Goal: Communication & Community: Ask a question

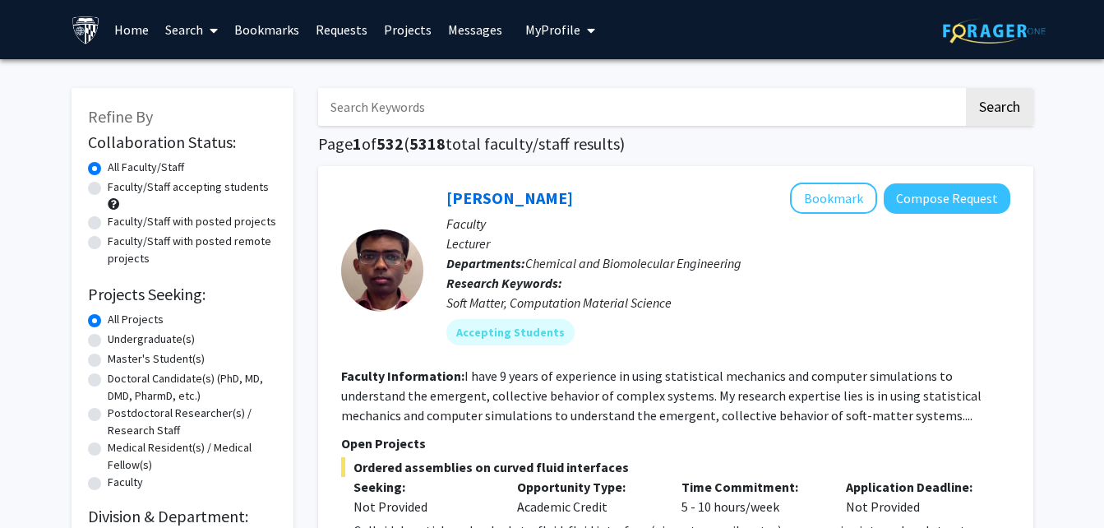
click at [619, 103] on input "Search Keywords" at bounding box center [640, 107] width 645 height 38
type input "i"
type input "tissue"
click at [966, 88] on button "Search" at bounding box center [999, 107] width 67 height 38
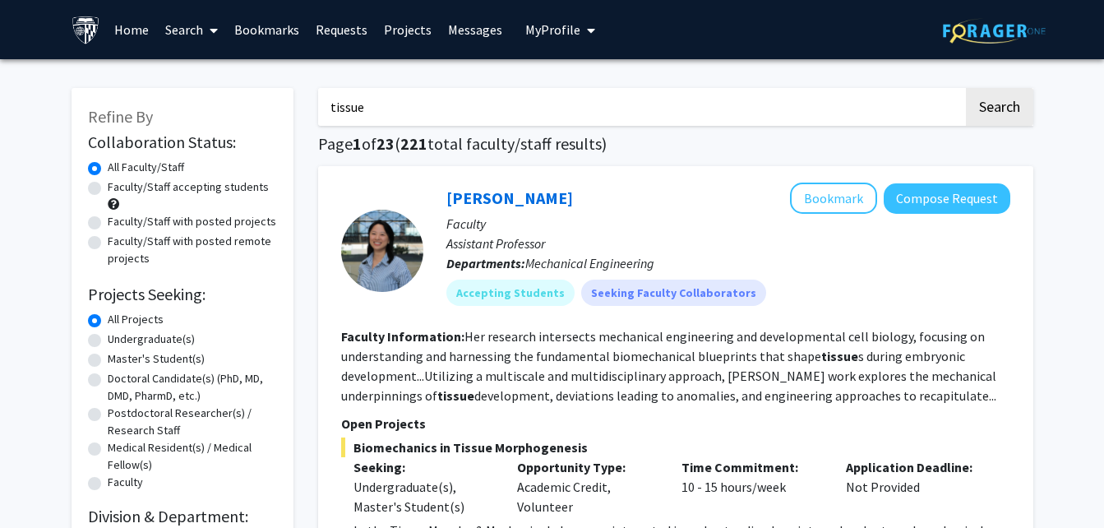
click at [617, 374] on fg-read-more "Her research intersects mechanical engineering and developmental cell biology, …" at bounding box center [668, 366] width 655 height 76
click at [515, 197] on link "[PERSON_NAME]" at bounding box center [509, 197] width 127 height 21
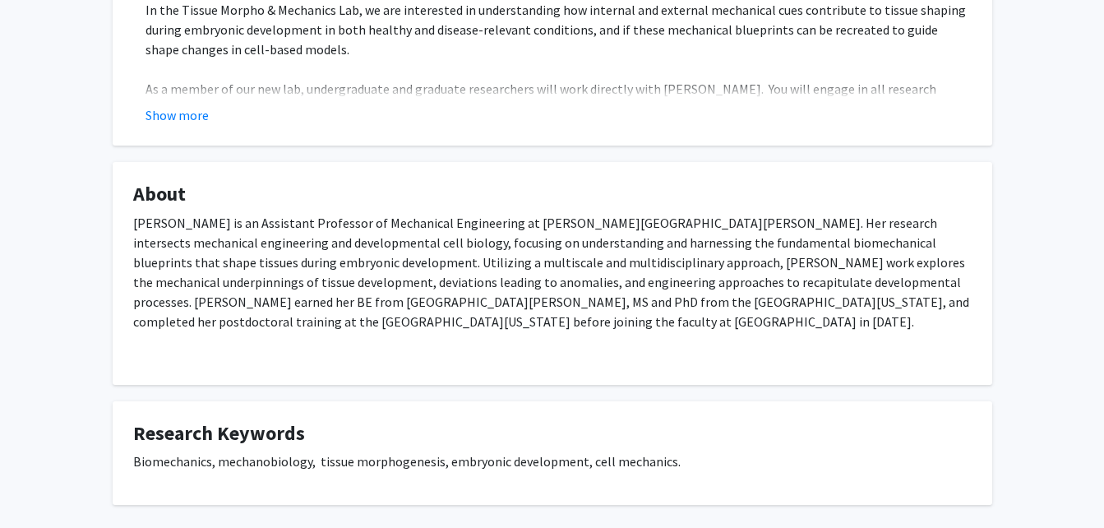
scroll to position [428, 0]
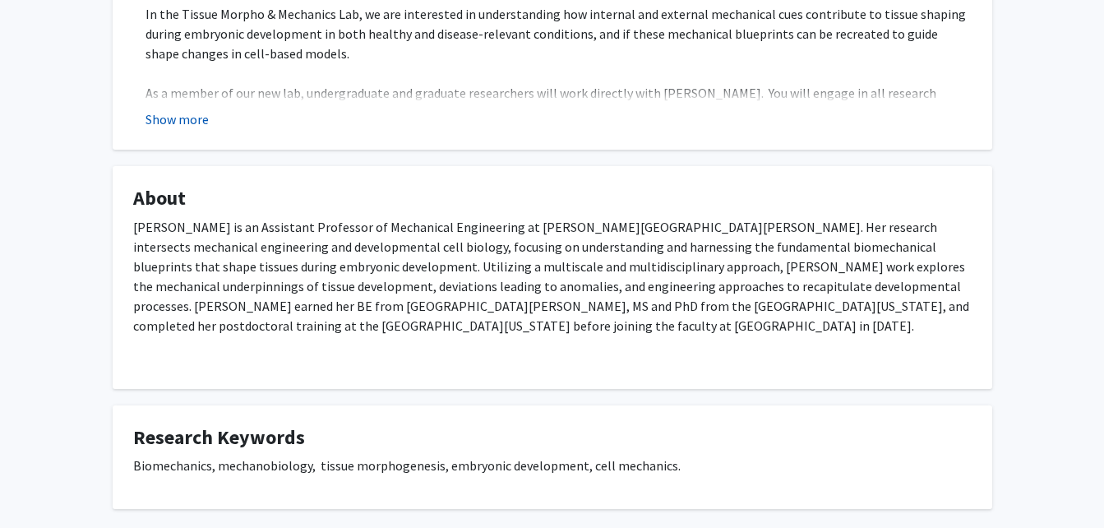
click at [198, 127] on button "Show more" at bounding box center [177, 119] width 63 height 20
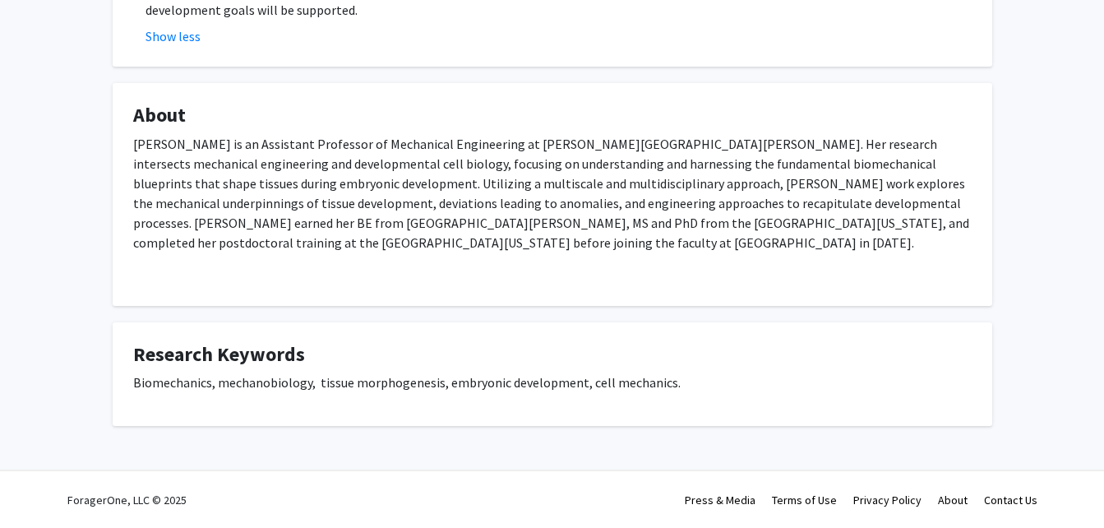
scroll to position [986, 0]
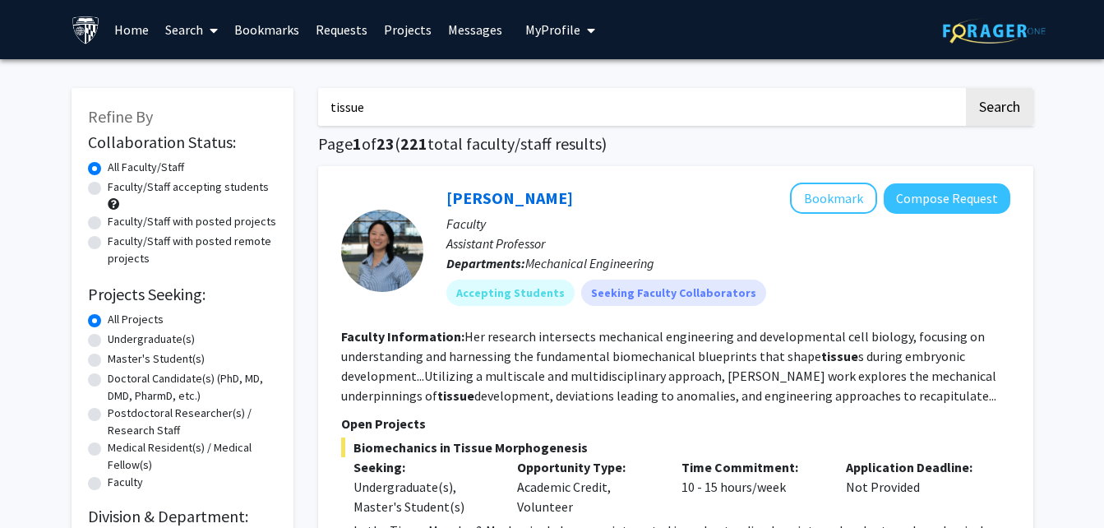
click at [525, 134] on h1 "Page 1 of 23 ( 221 total faculty/staff results)" at bounding box center [675, 144] width 715 height 20
click at [486, 122] on input "tissue" at bounding box center [640, 107] width 645 height 38
type input "t"
type input "locomotion"
click at [966, 88] on button "Search" at bounding box center [999, 107] width 67 height 38
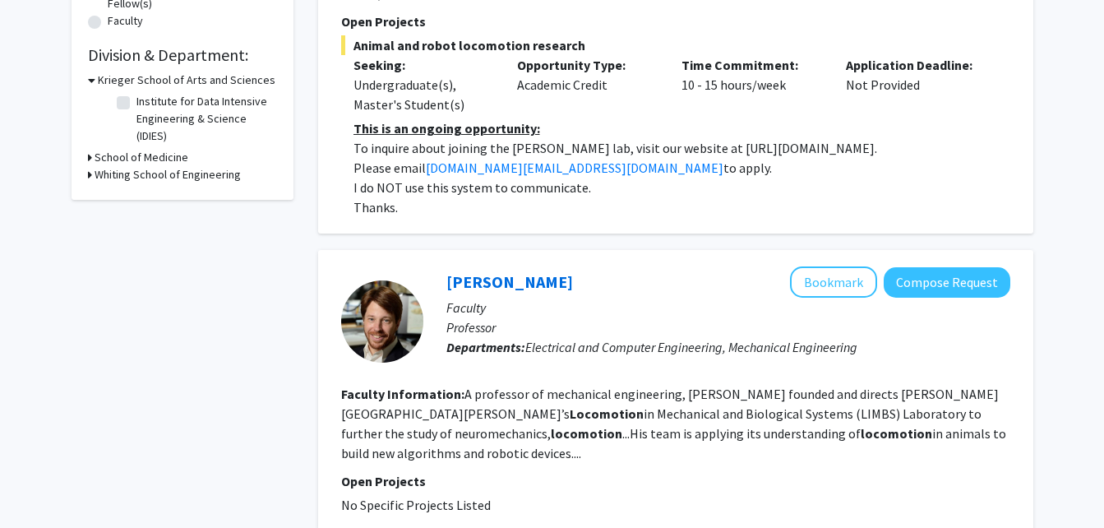
scroll to position [922, 0]
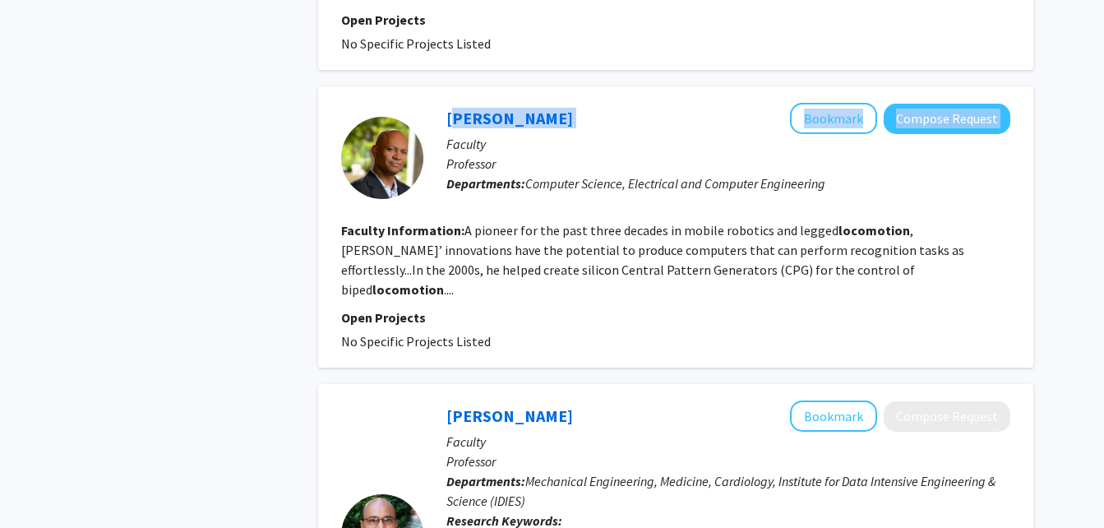
drag, startPoint x: 650, startPoint y: 94, endPoint x: 448, endPoint y: 82, distance: 202.6
click at [448, 86] on div "[PERSON_NAME] Bookmark Compose Request Faculty Professor Departments: Computer …" at bounding box center [675, 226] width 715 height 281
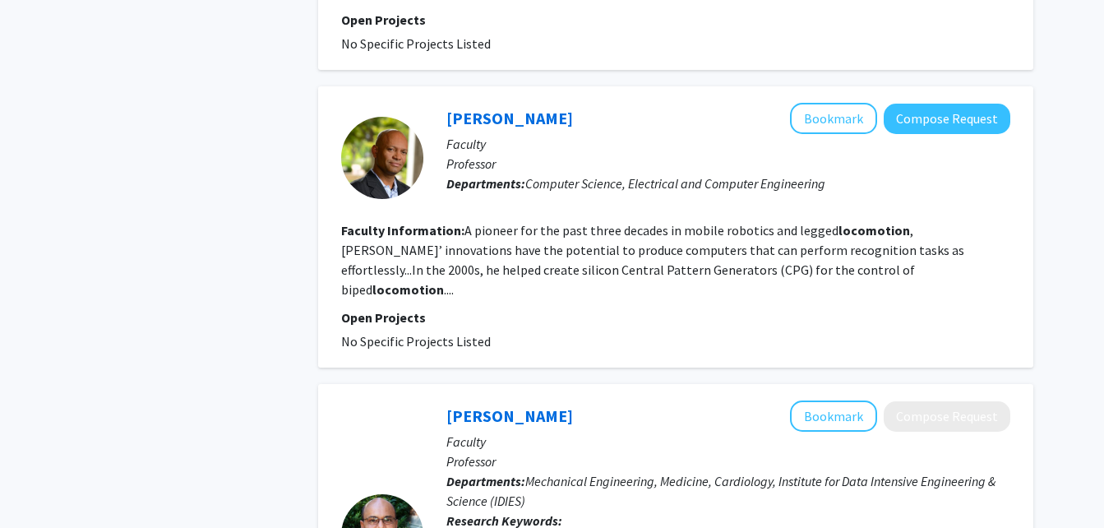
drag, startPoint x: 448, startPoint y: 82, endPoint x: 492, endPoint y: 219, distance: 143.5
click at [492, 220] on section "Faculty Information: A pioneer for the past three decades in mobile robotics an…" at bounding box center [675, 259] width 669 height 79
drag, startPoint x: 435, startPoint y: 94, endPoint x: 635, endPoint y: 93, distance: 200.6
click at [635, 103] on div "[PERSON_NAME] Bookmark Compose Request Faculty Professor Departments: Computer …" at bounding box center [716, 157] width 587 height 109
copy link "[PERSON_NAME]"
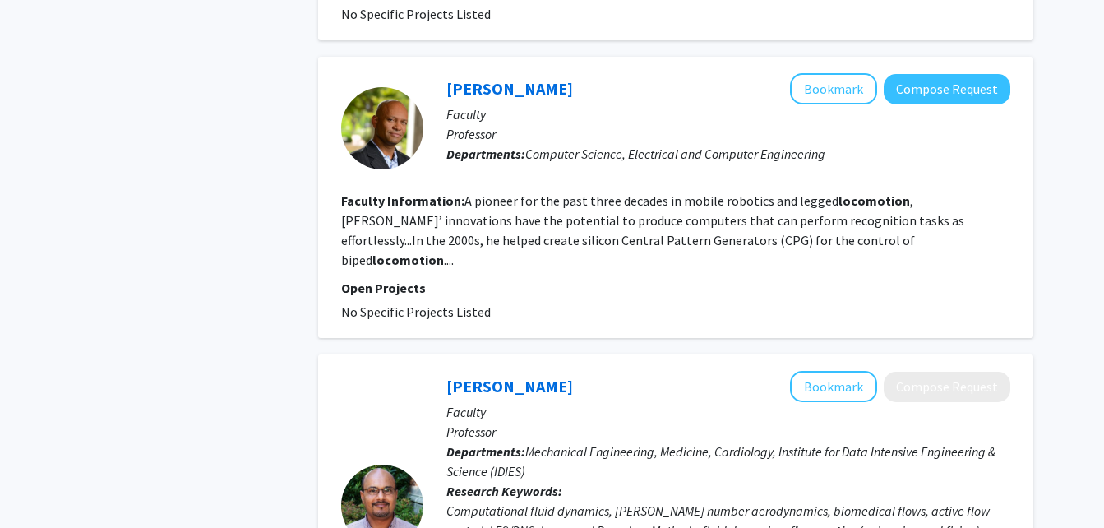
scroll to position [955, 0]
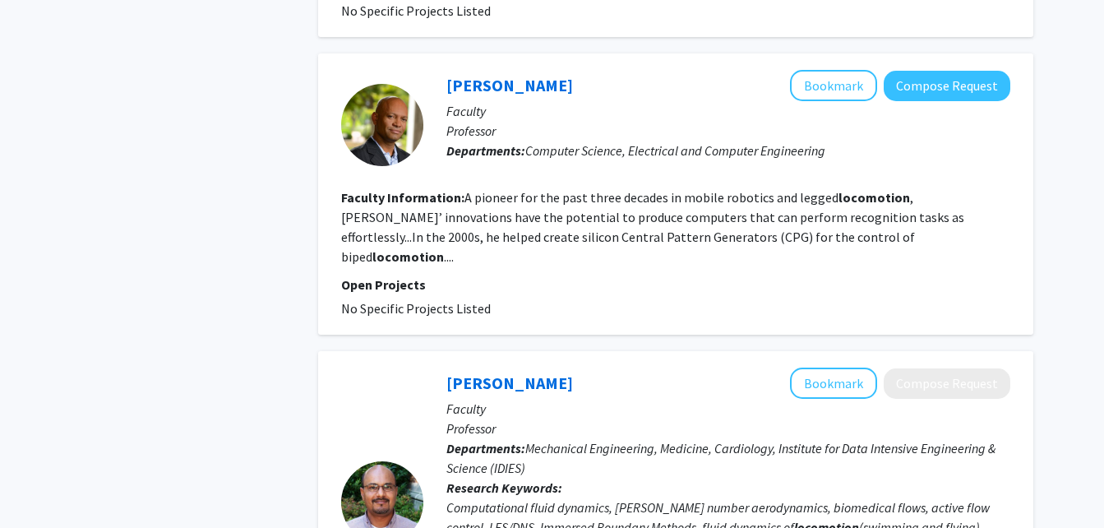
click at [659, 230] on fg-search-faculty "[PERSON_NAME] Bookmark Compose Request Faculty Professor Departments: Computer …" at bounding box center [675, 194] width 669 height 248
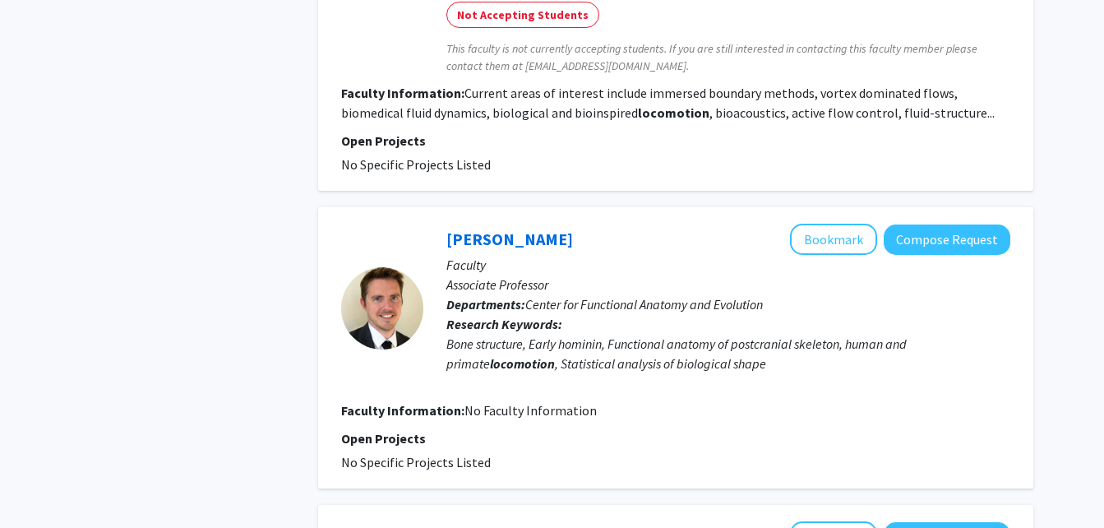
scroll to position [1515, 0]
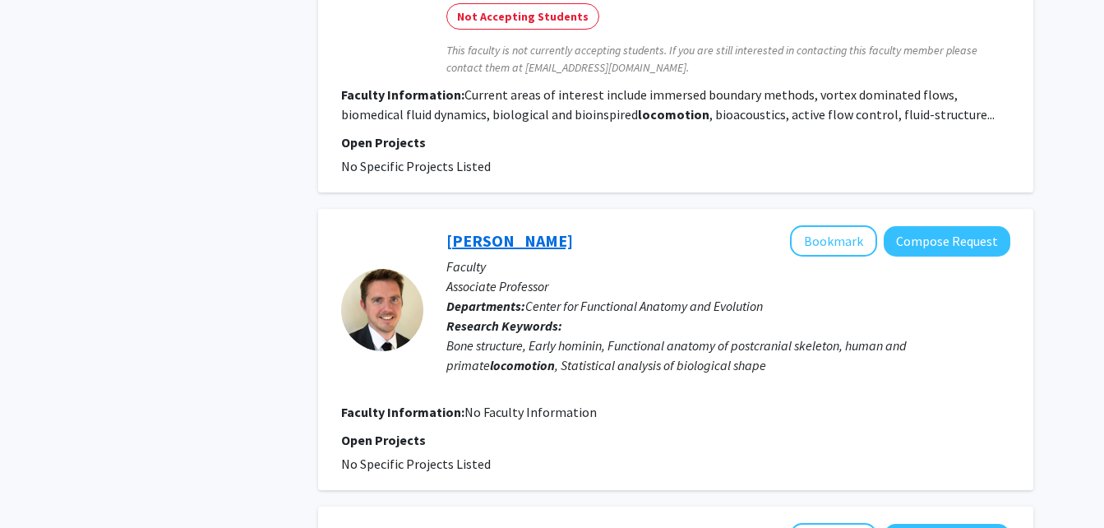
click at [532, 230] on link "[PERSON_NAME]" at bounding box center [509, 240] width 127 height 21
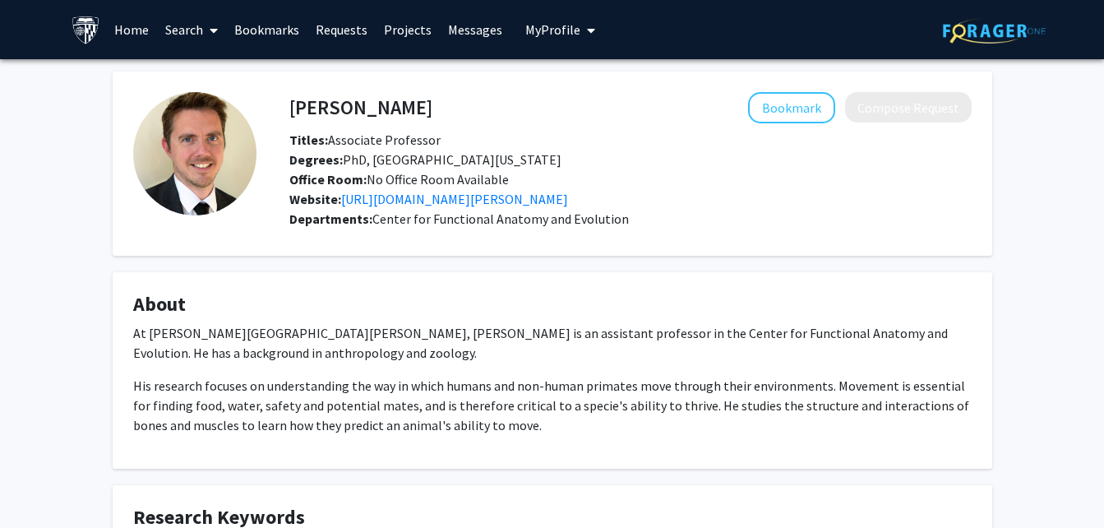
click at [532, 199] on link "[URL][DOMAIN_NAME][PERSON_NAME]" at bounding box center [454, 199] width 227 height 16
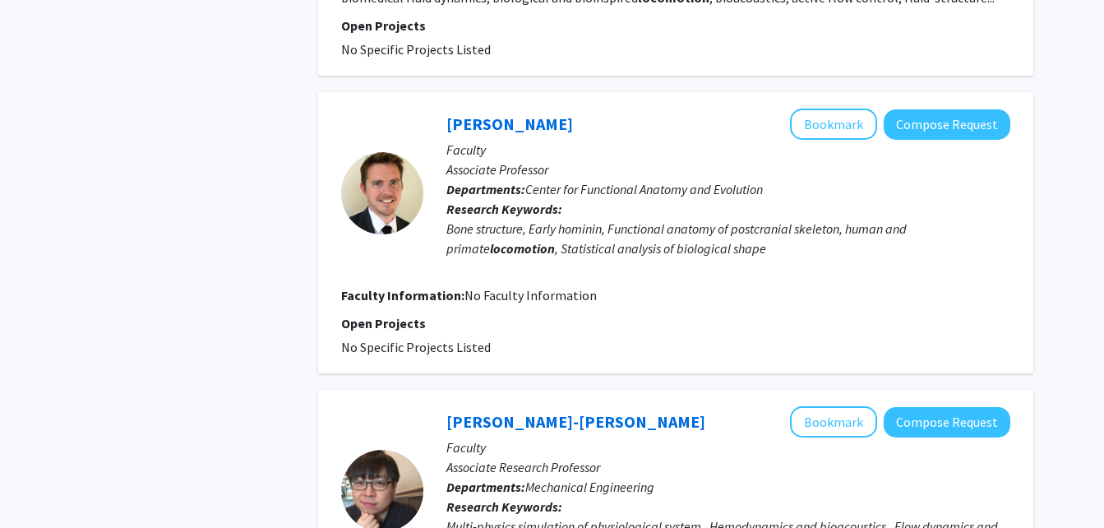
scroll to position [1680, 0]
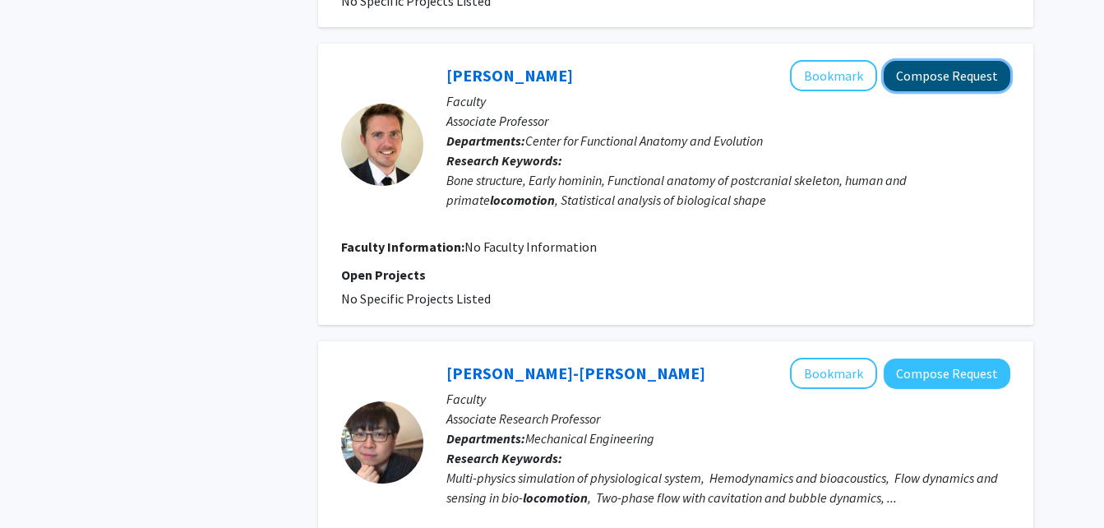
click at [914, 61] on button "Compose Request" at bounding box center [947, 76] width 127 height 30
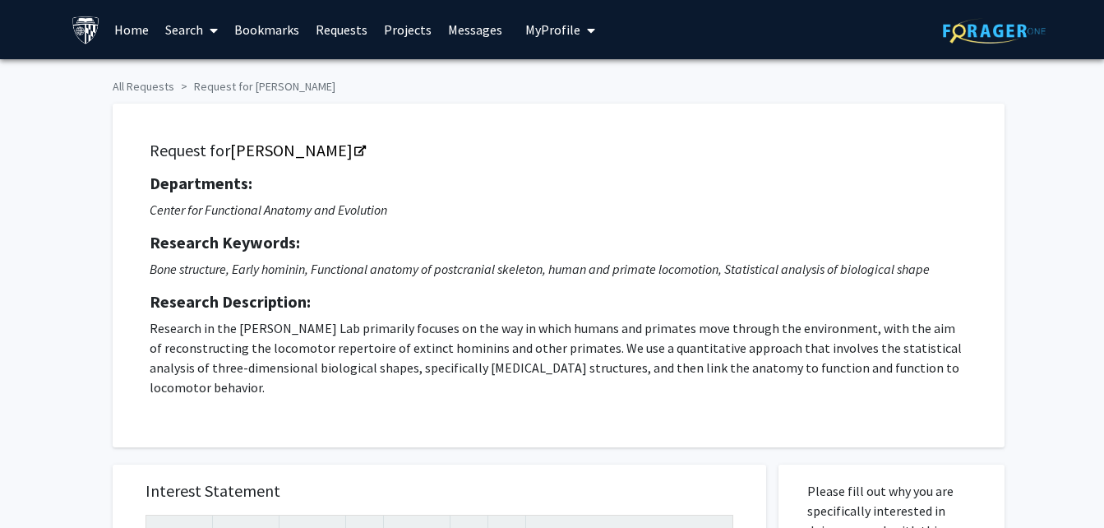
click at [767, 256] on div "Departments: Center for Functional Anatomy and Evolution Research Keywords: Bon…" at bounding box center [559, 285] width 818 height 224
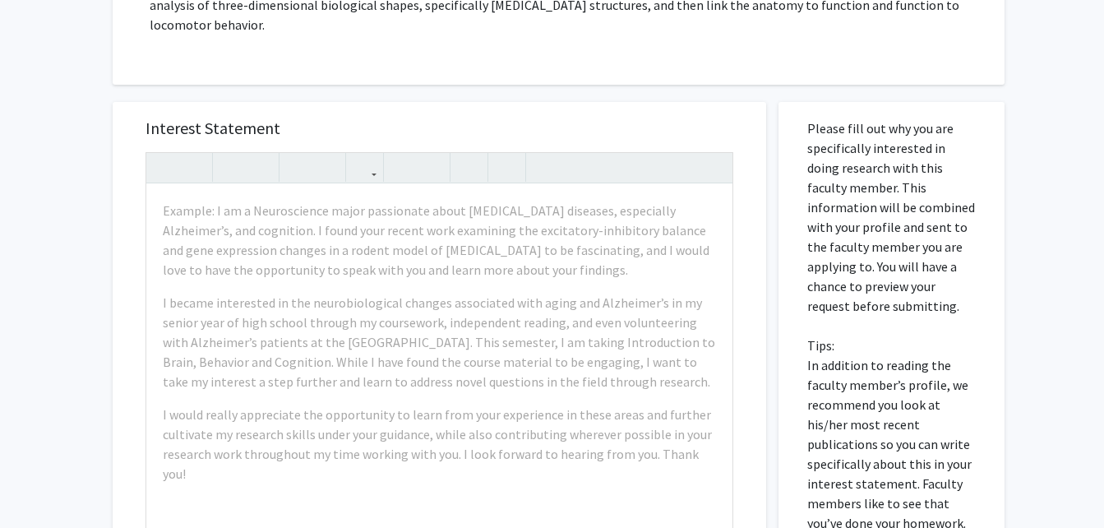
scroll to position [296, 0]
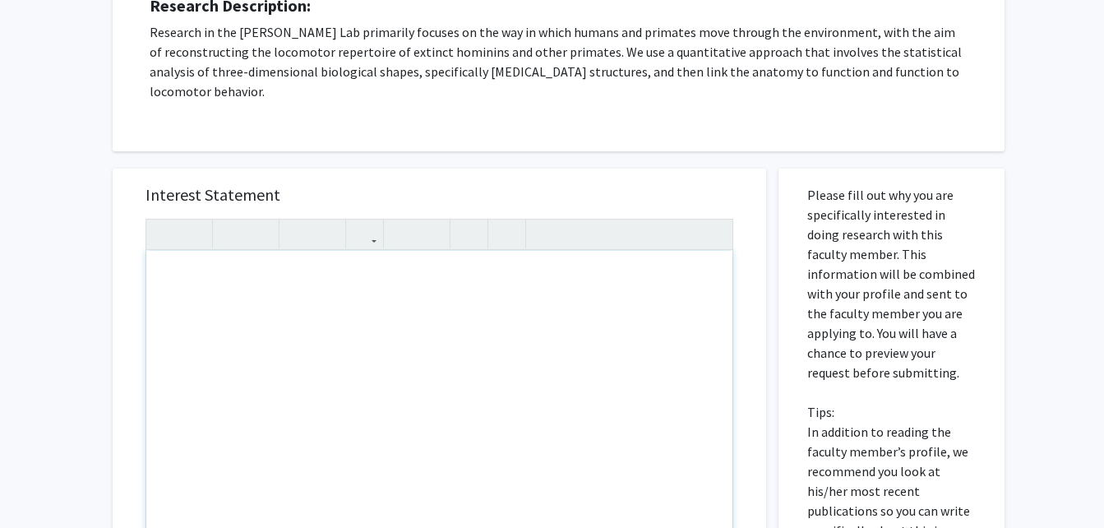
click at [589, 310] on div "Note to users with screen readers: Please press Alt+0 or Option+0 to deactivate…" at bounding box center [439, 439] width 586 height 377
type textarea "Hi Dr. S"
